Goal: Information Seeking & Learning: Understand process/instructions

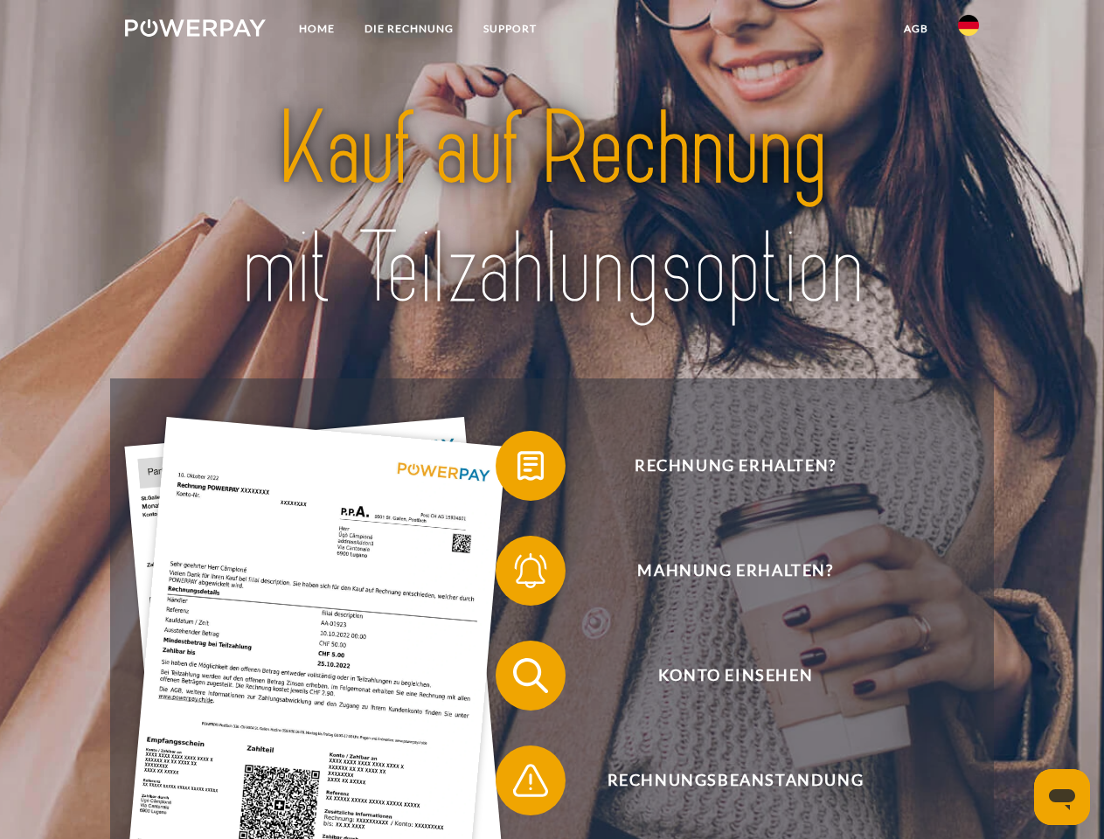
click at [195, 31] on img at bounding box center [195, 27] width 141 height 17
click at [968, 31] on img at bounding box center [968, 25] width 21 height 21
click at [915, 29] on link "agb" at bounding box center [916, 28] width 54 height 31
click at [517, 469] on span at bounding box center [504, 465] width 87 height 87
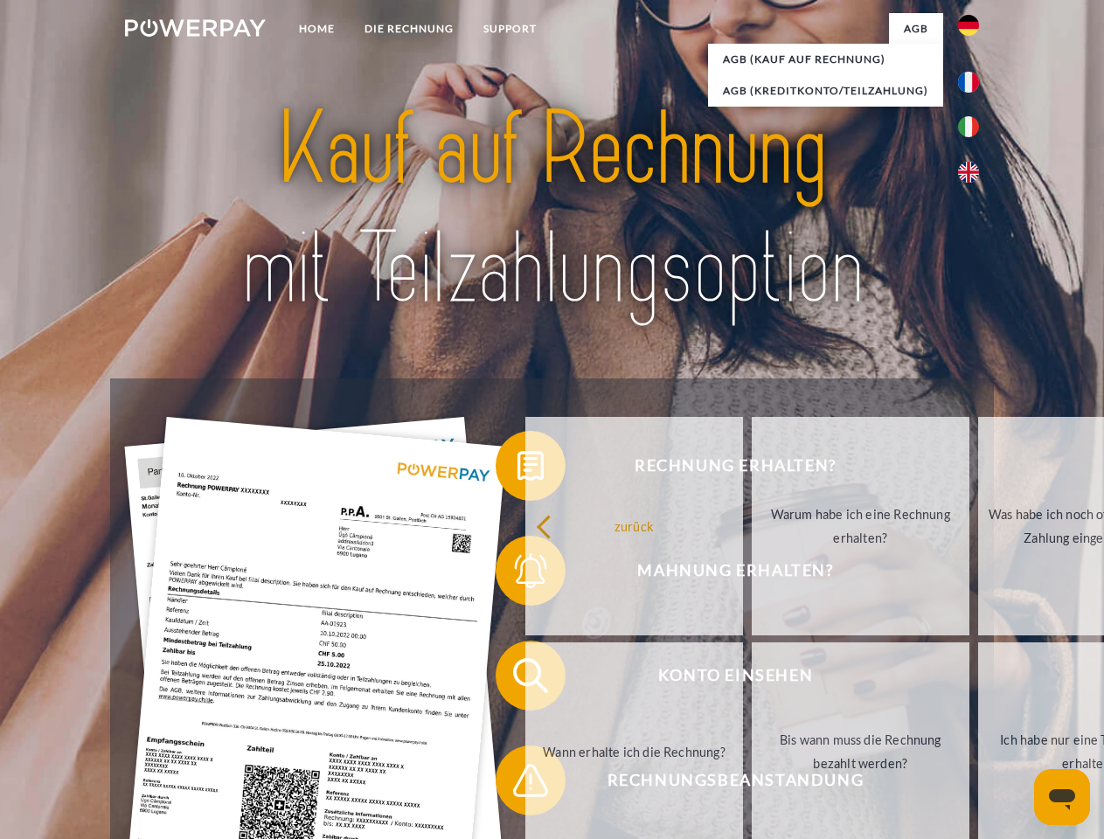
click at [517, 574] on div "Rechnung erhalten? Mahnung erhalten? Konto einsehen" at bounding box center [551, 727] width 883 height 699
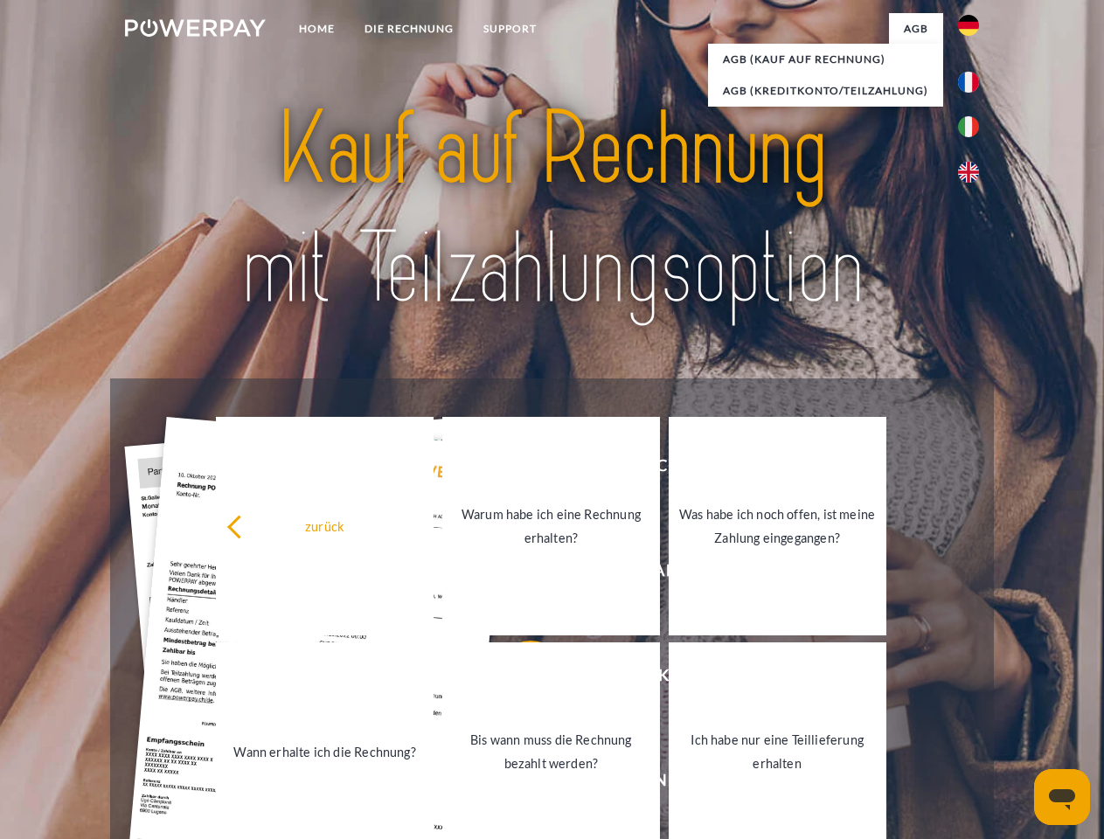
click at [517, 679] on link "Bis wann muss die Rechnung bezahlt werden?" at bounding box center [551, 751] width 218 height 218
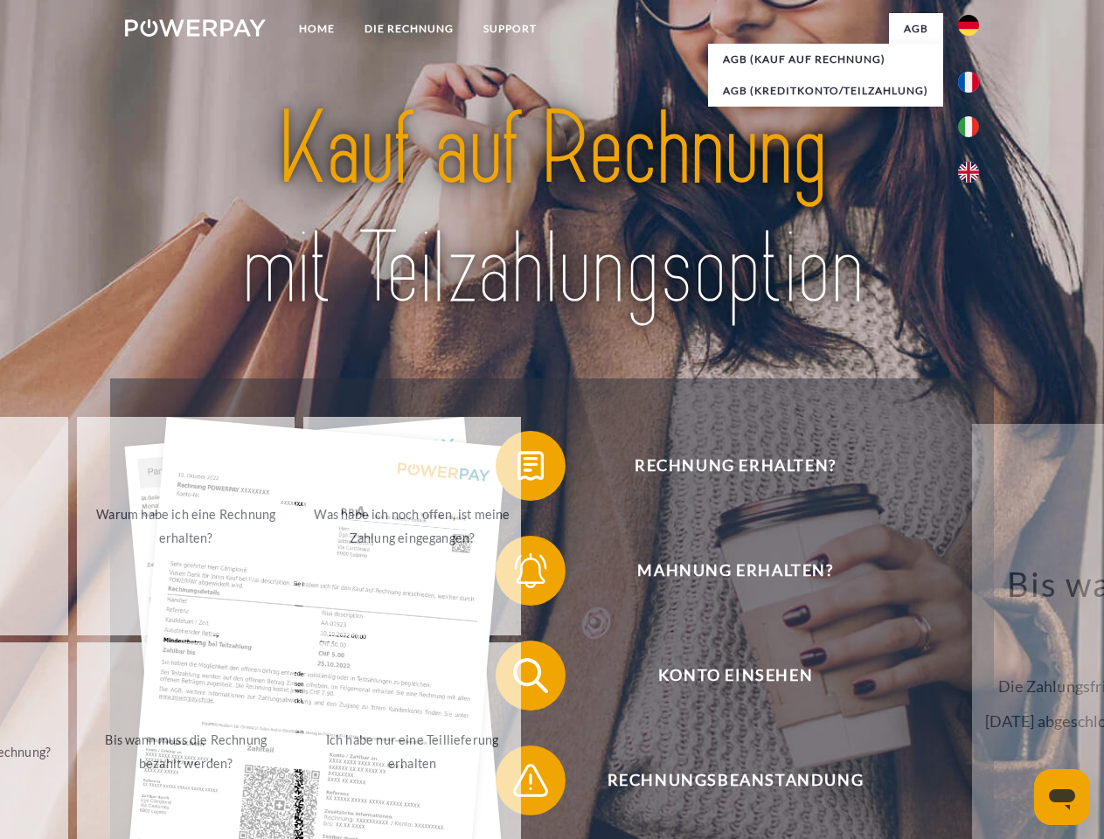
click at [517, 784] on span at bounding box center [504, 780] width 87 height 87
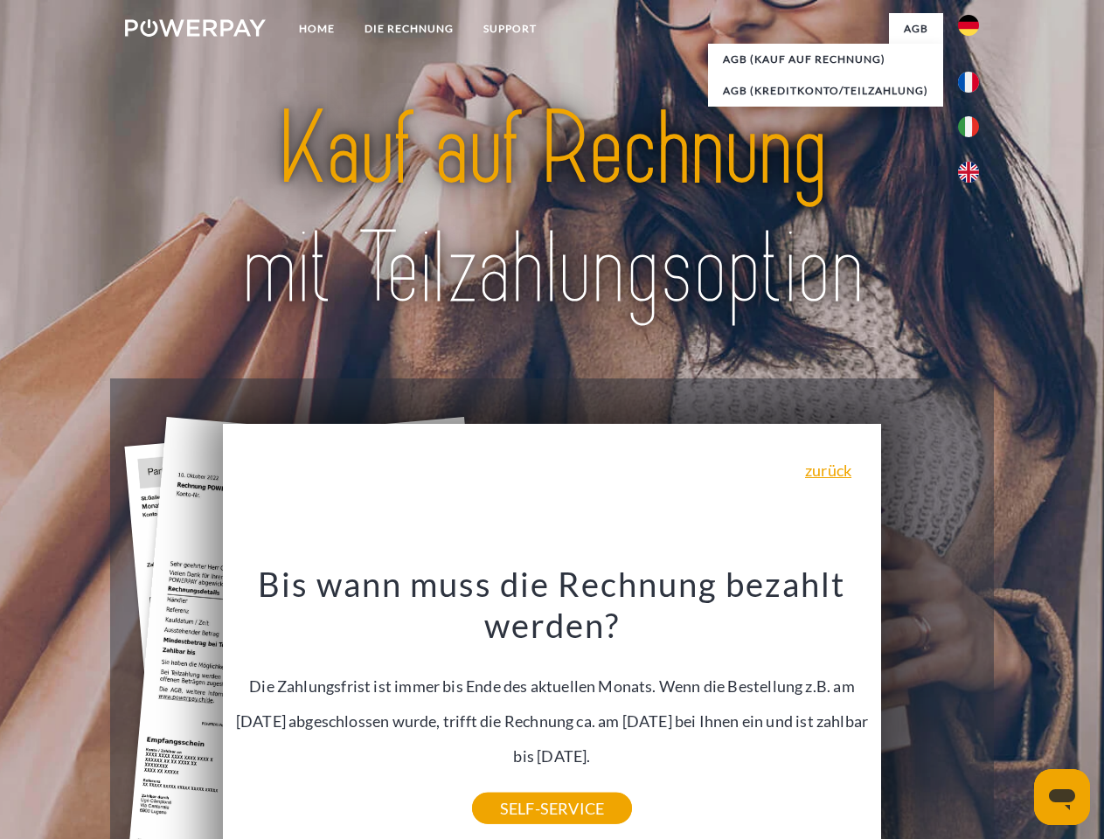
click at [1062, 797] on icon "Messaging-Fenster öffnen" at bounding box center [1062, 799] width 26 height 21
